Goal: Task Accomplishment & Management: Use online tool/utility

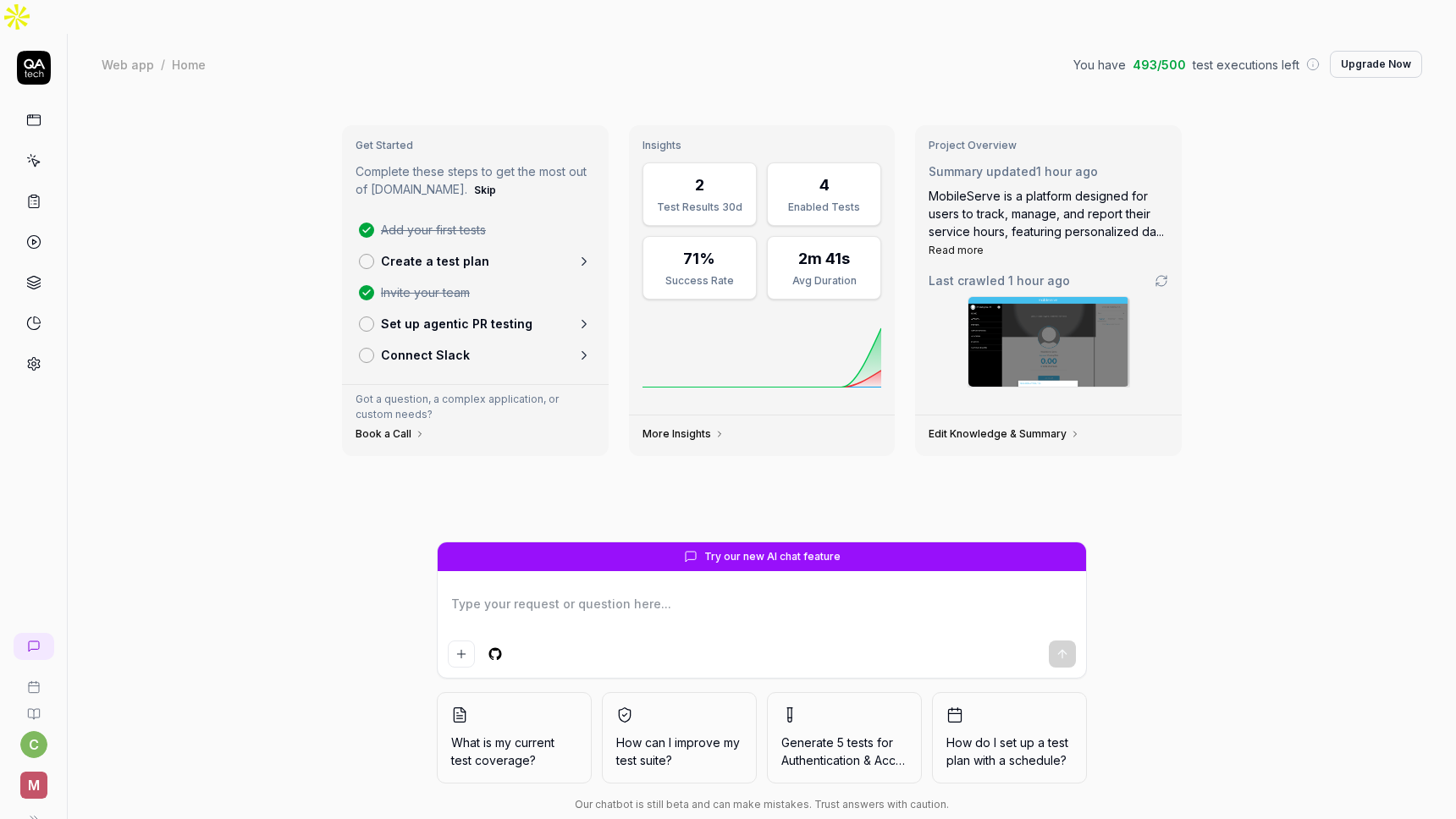
click at [35, 159] on icon at bounding box center [35, 163] width 7 height 7
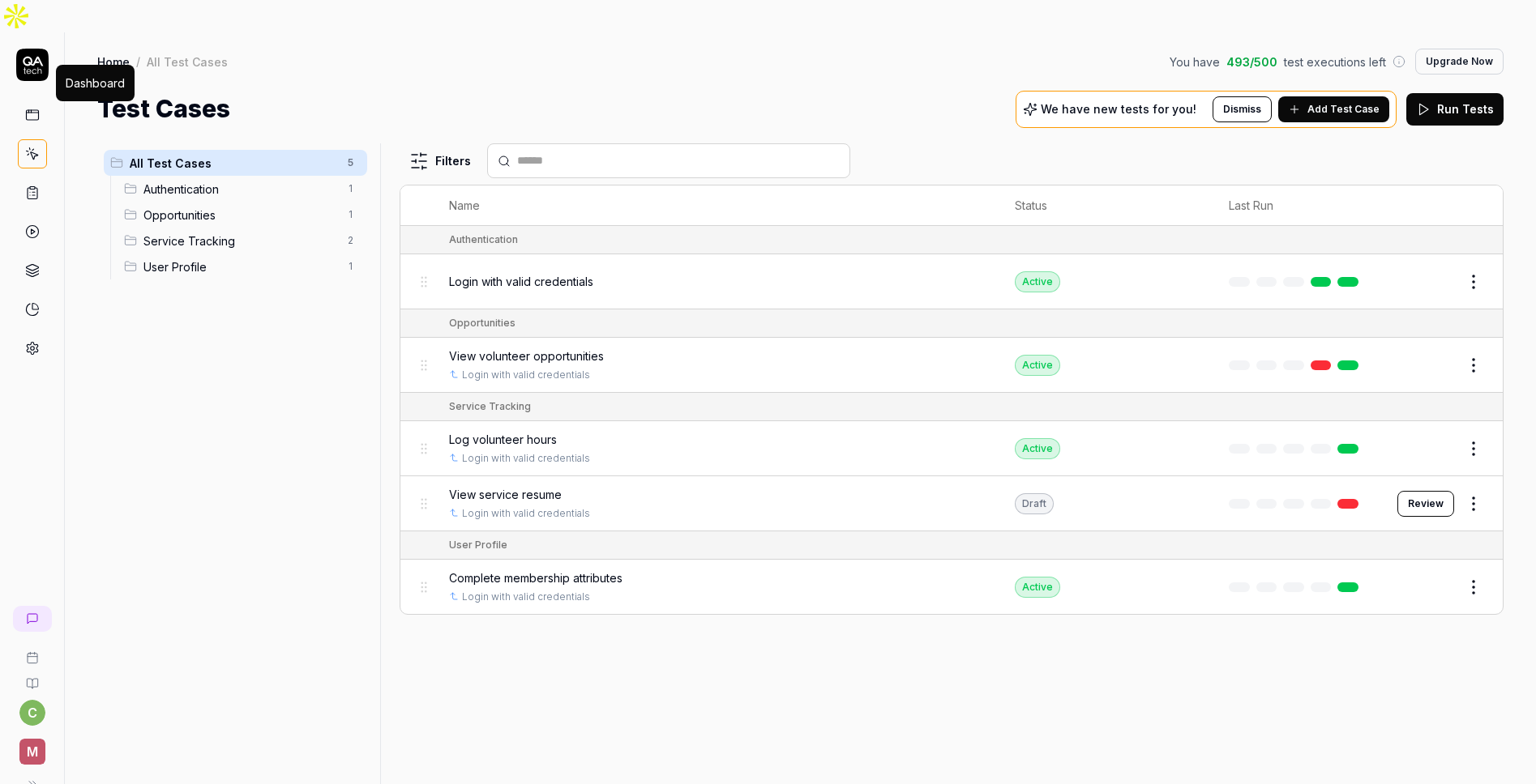
click at [30, 110] on rect at bounding box center [32, 114] width 12 height 10
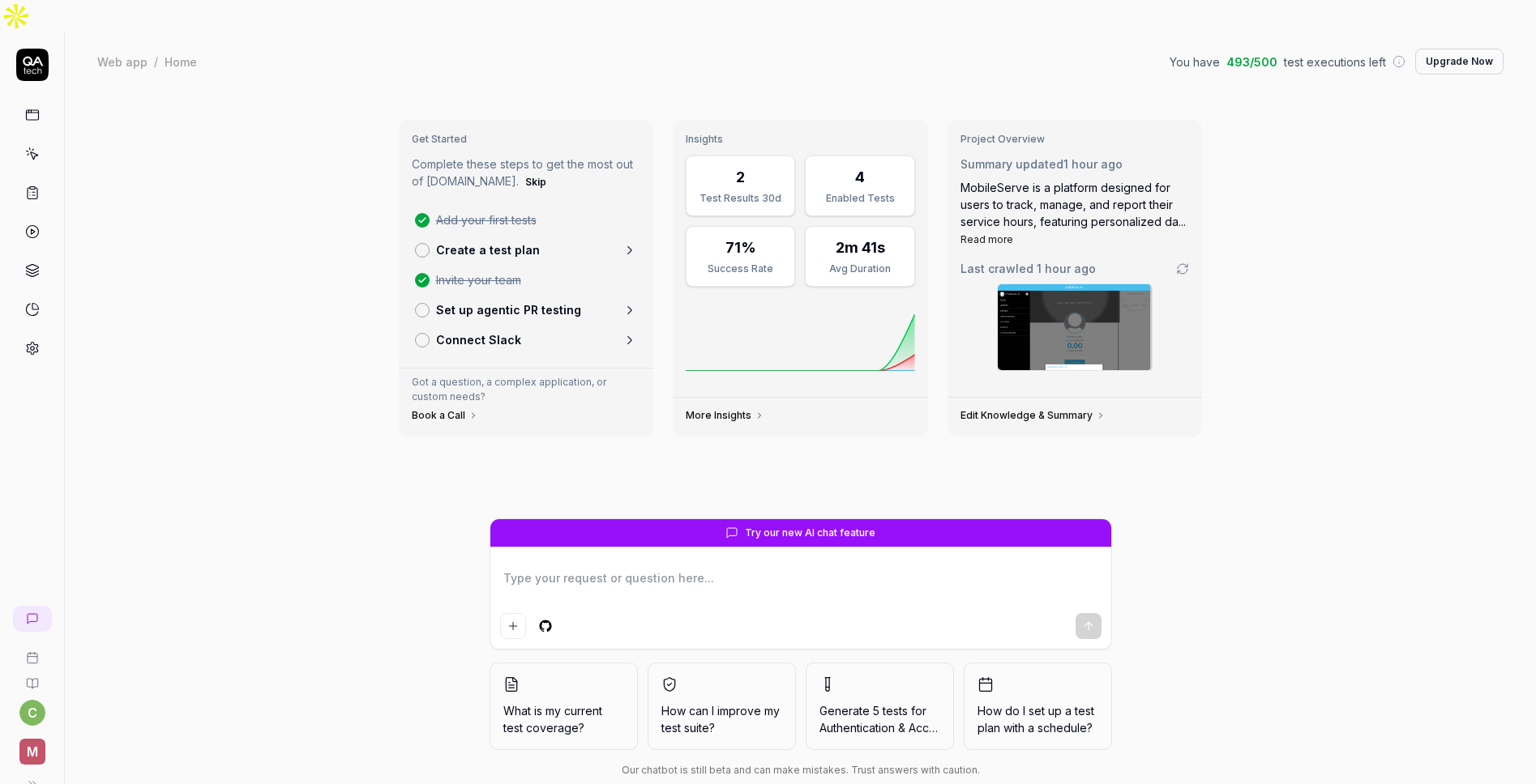
click at [37, 147] on icon at bounding box center [32, 154] width 15 height 15
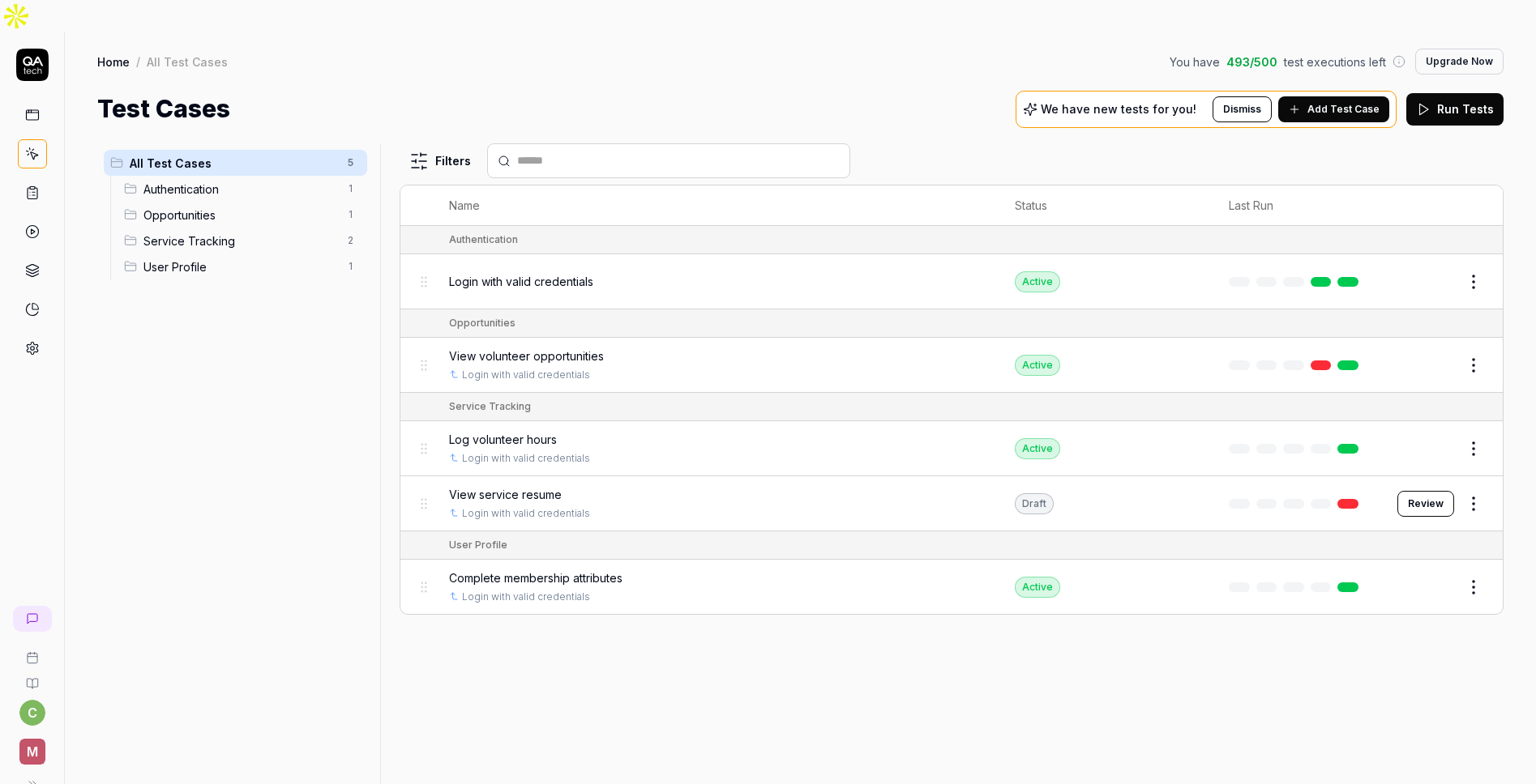
click at [35, 186] on icon at bounding box center [32, 193] width 15 height 15
click at [31, 147] on icon at bounding box center [32, 154] width 15 height 15
click at [1340, 102] on span "Add Test Case" at bounding box center [1343, 109] width 72 height 15
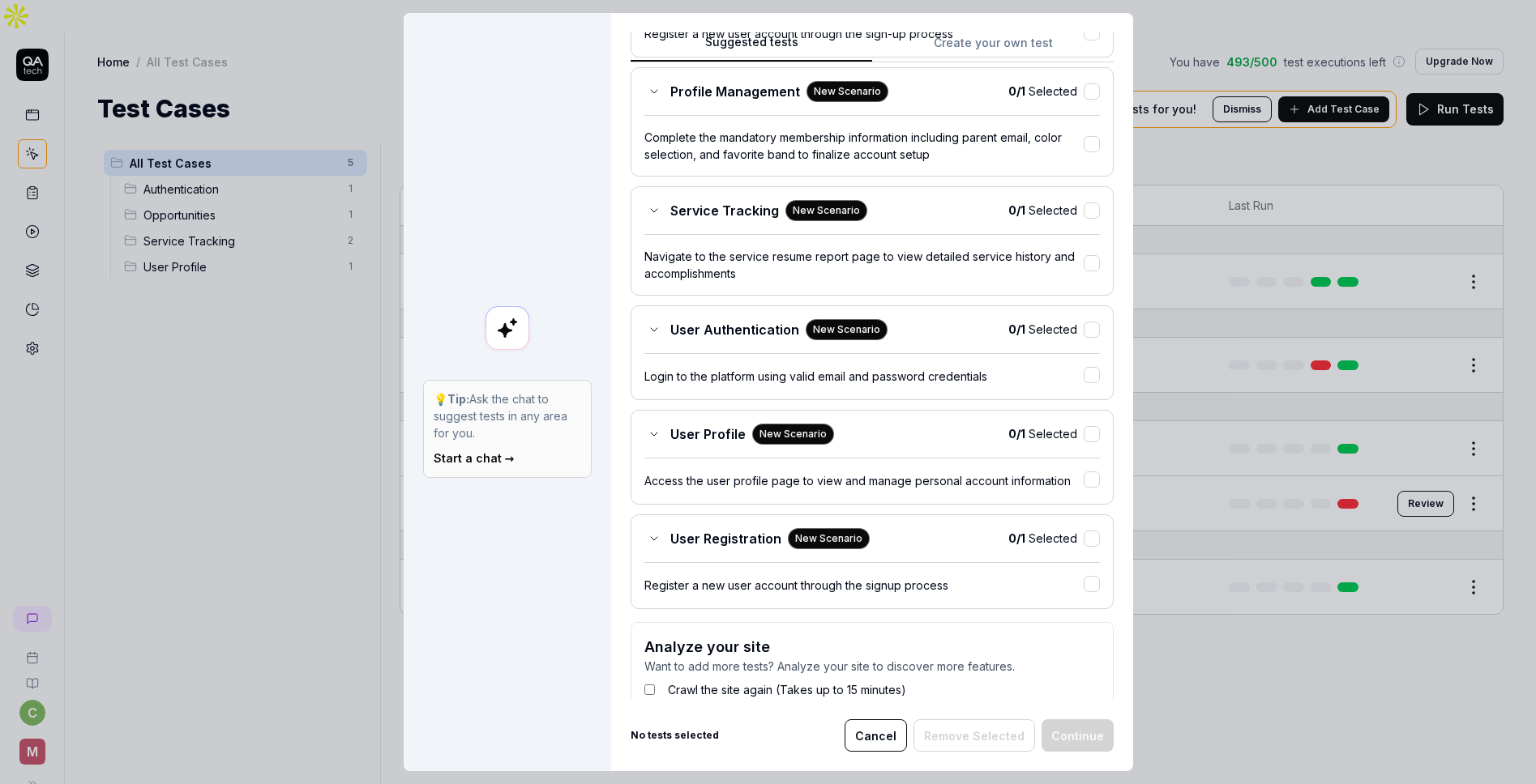
scroll to position [374, 0]
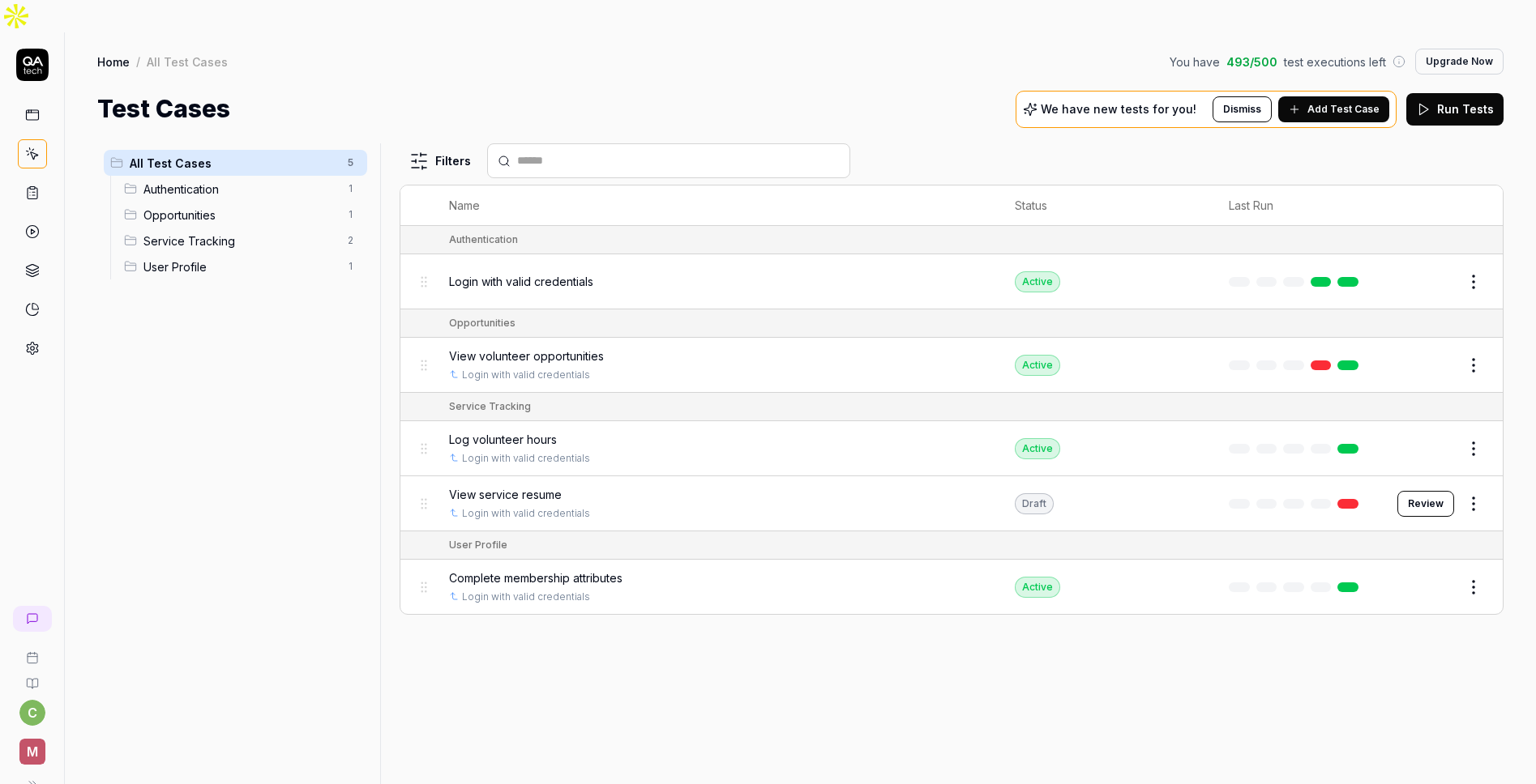
click at [511, 431] on span "Log volunteer hours" at bounding box center [502, 440] width 108 height 17
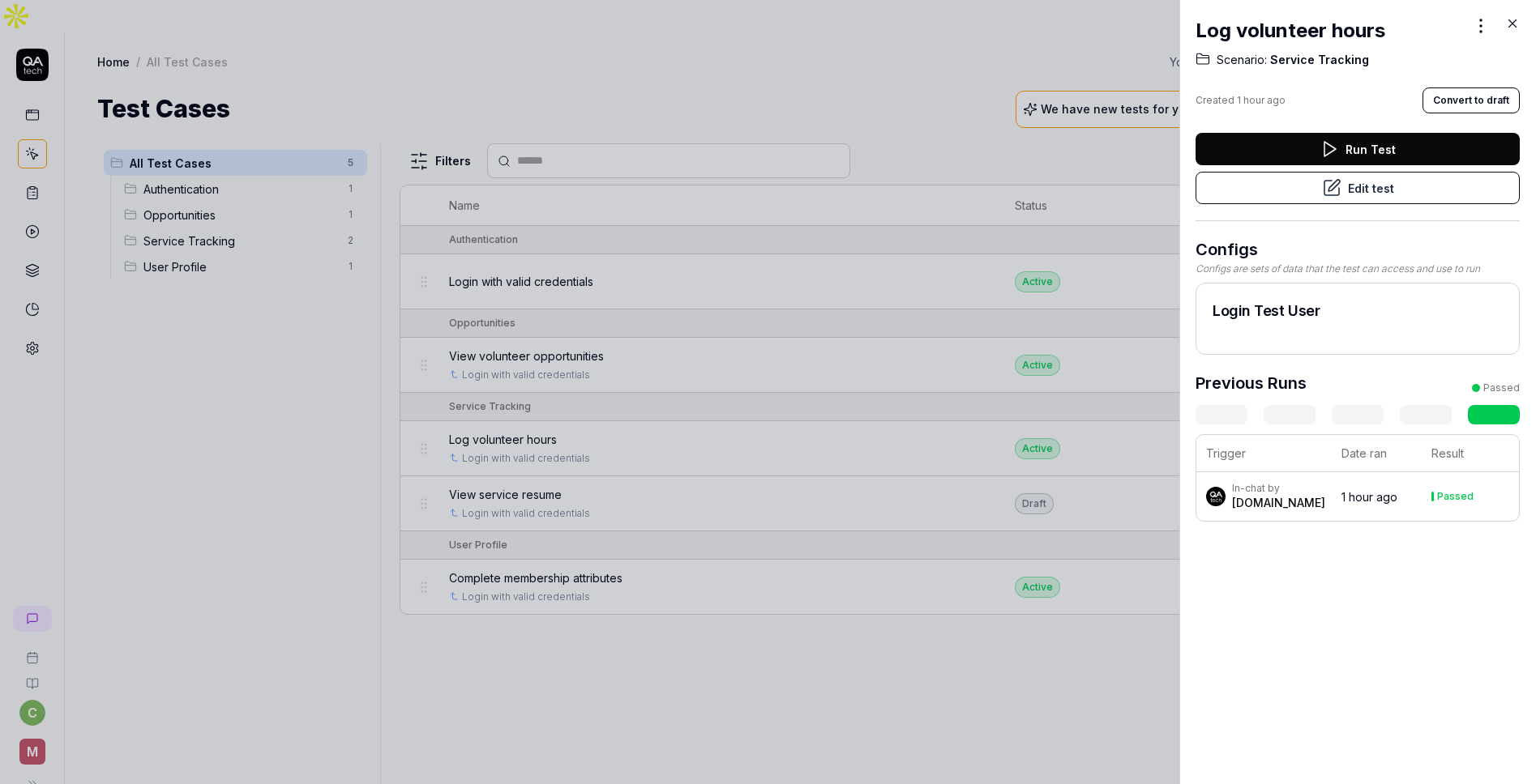
click at [1391, 185] on button "Edit test" at bounding box center [1358, 188] width 324 height 32
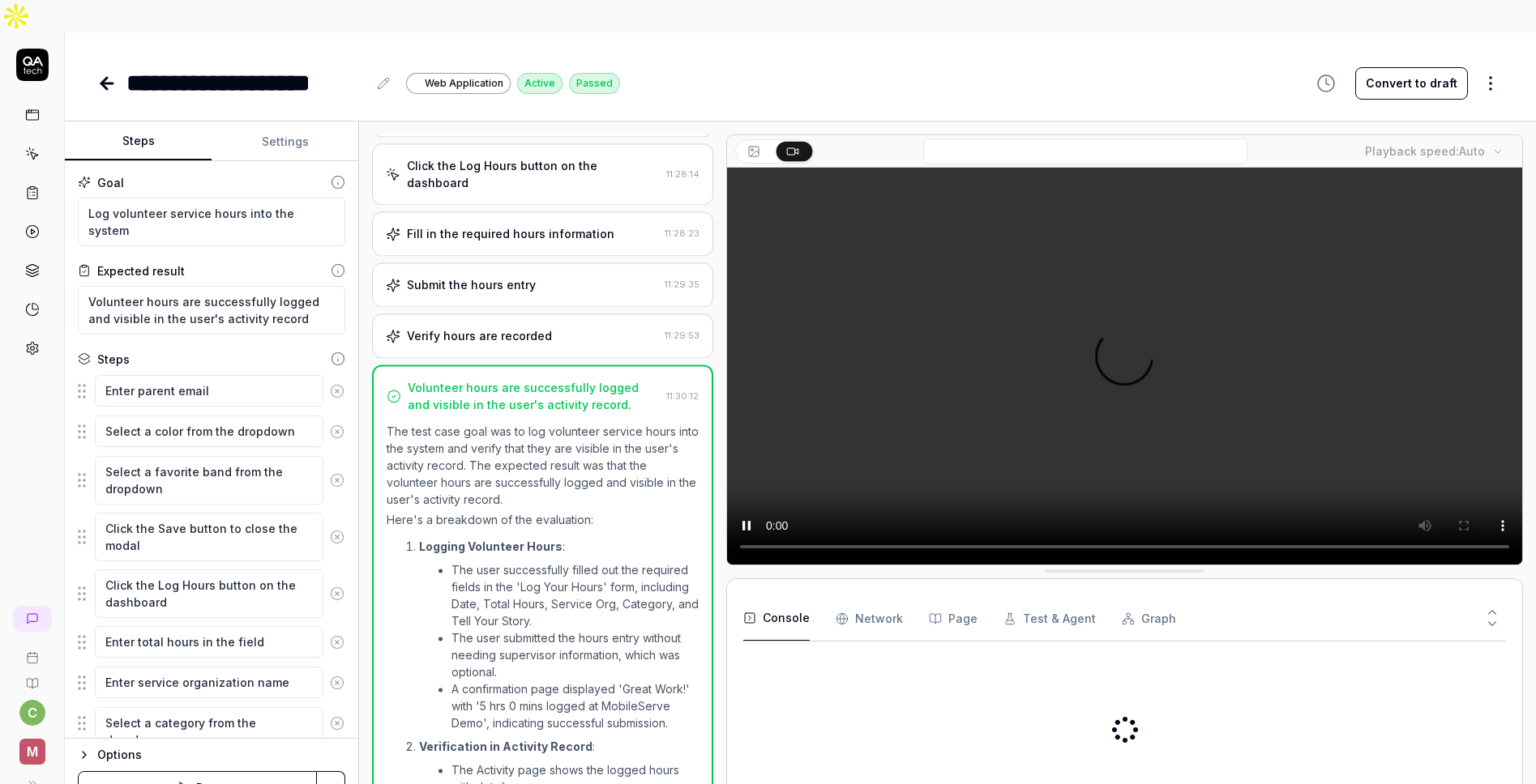
scroll to position [527, 0]
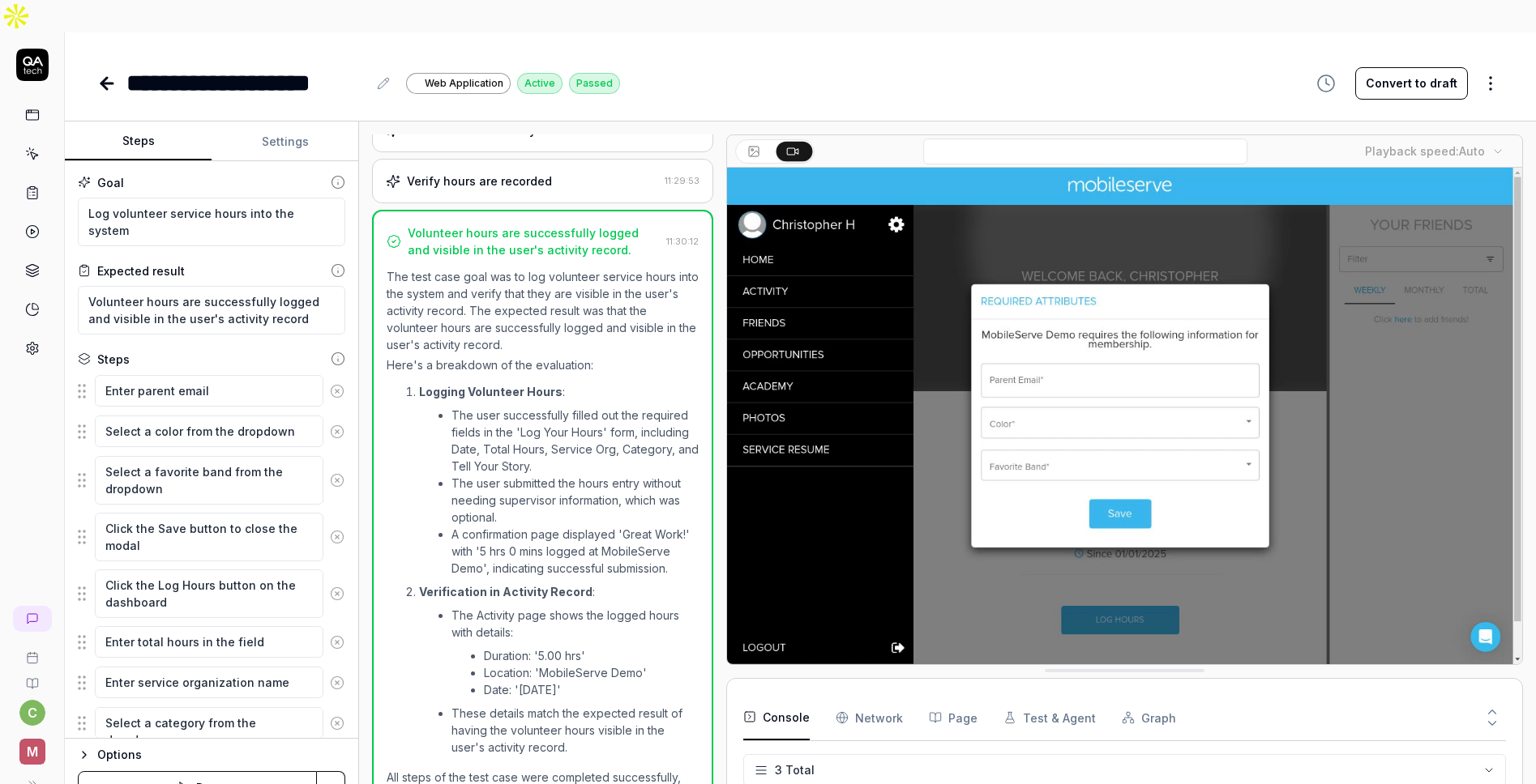
type textarea "*"
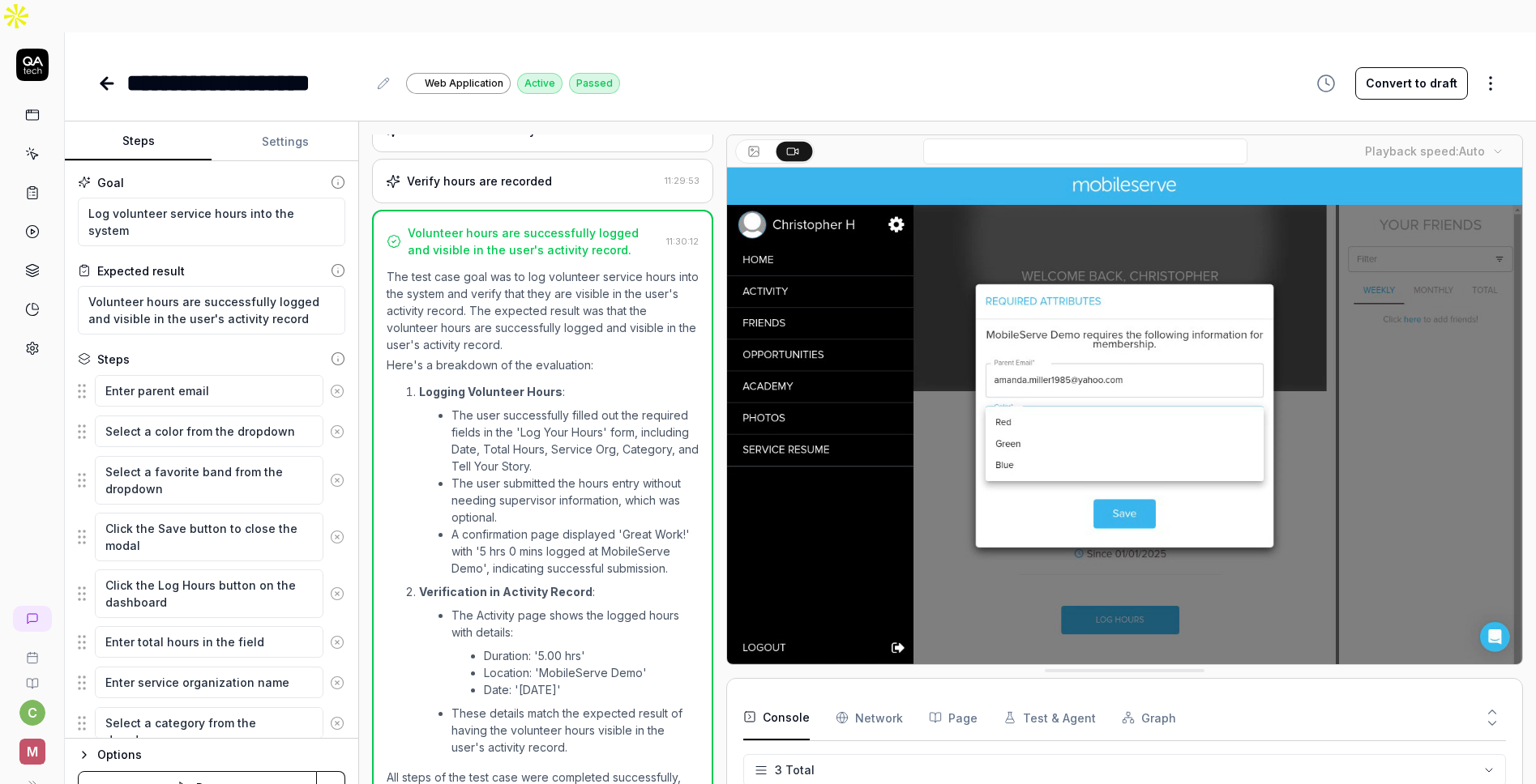
click at [106, 78] on icon at bounding box center [104, 83] width 6 height 11
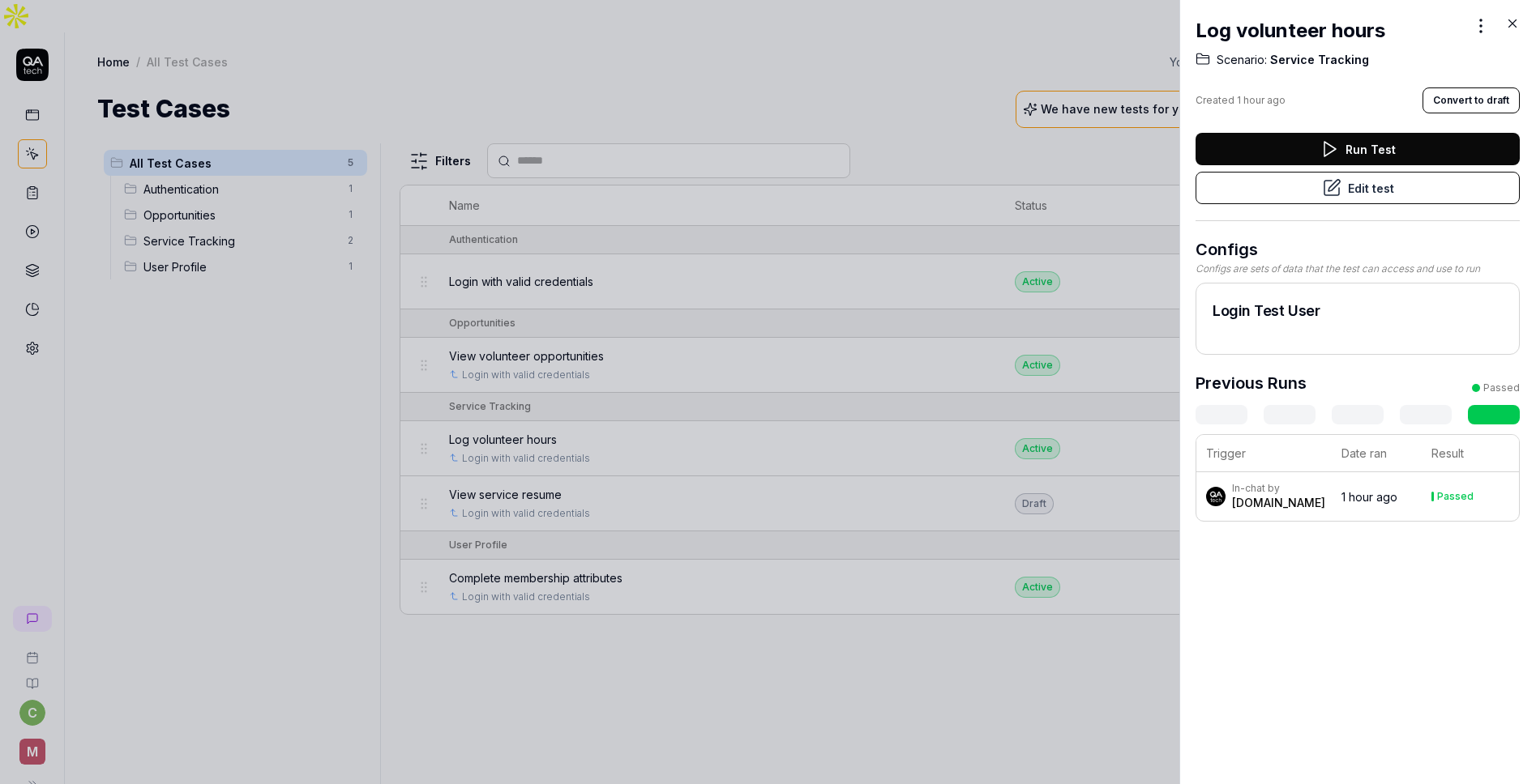
click at [1393, 26] on icon at bounding box center [1513, 23] width 15 height 15
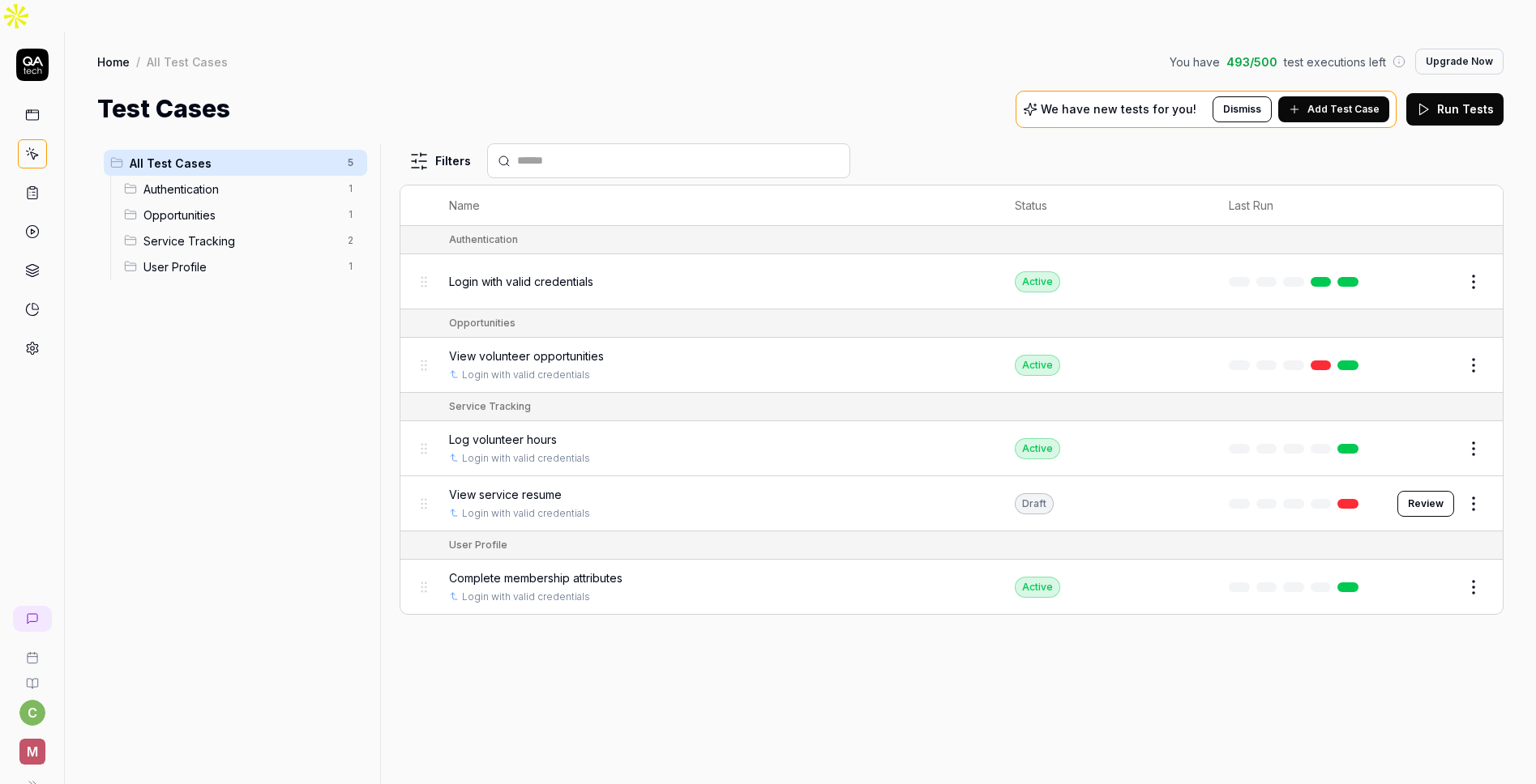
click at [532, 431] on span "Log volunteer hours" at bounding box center [502, 440] width 108 height 17
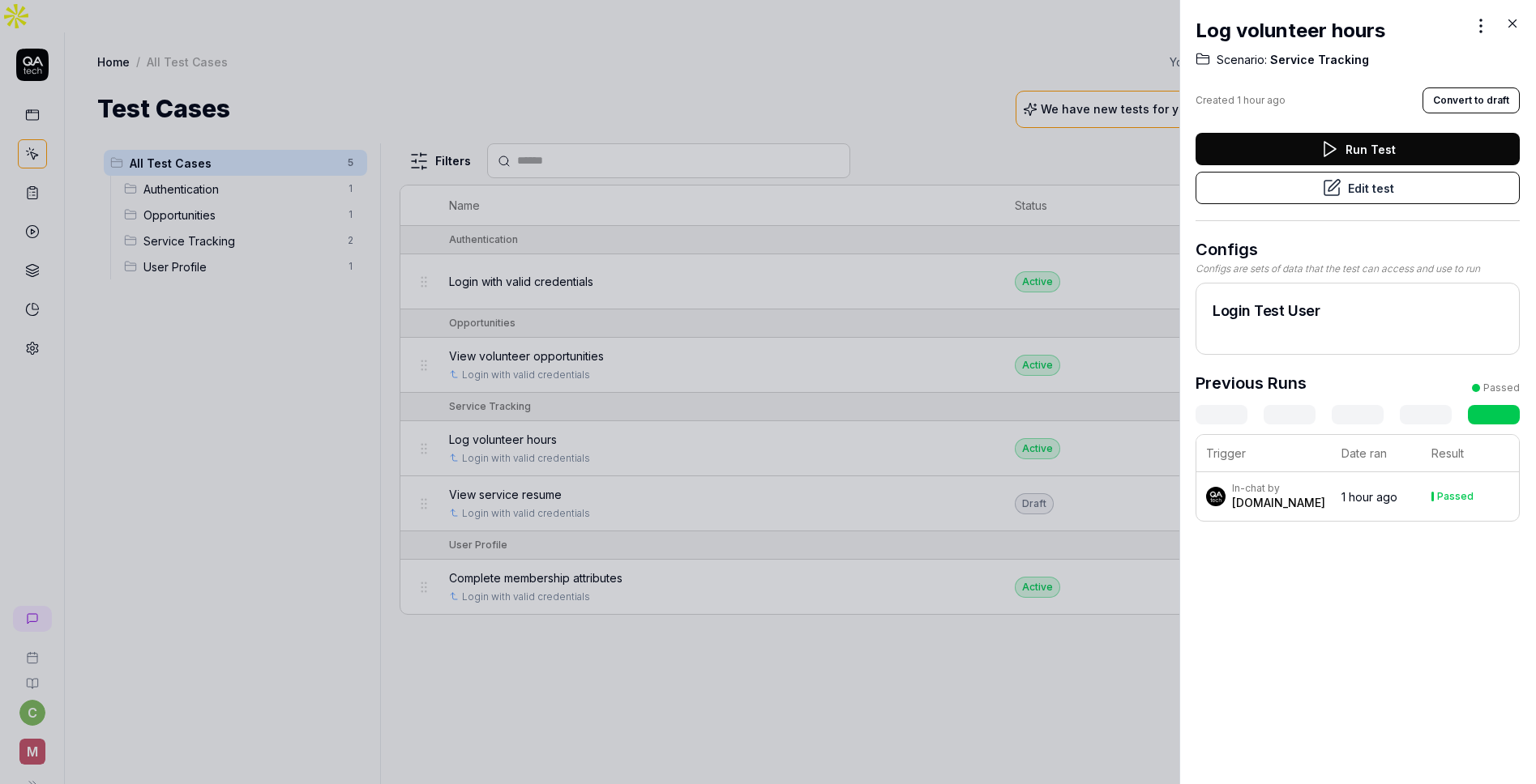
click at [1319, 150] on button "Run Test" at bounding box center [1358, 149] width 324 height 32
